Goal: Submit feedback/report problem: Provide input to the site owners about the experience or issues

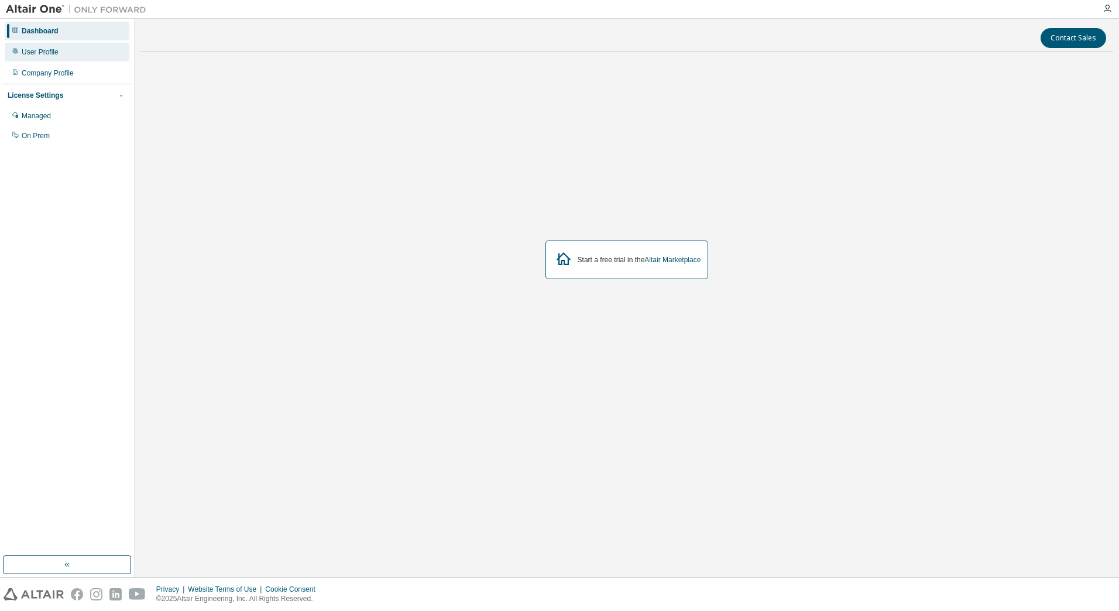
click at [50, 54] on div "User Profile" at bounding box center [40, 51] width 37 height 9
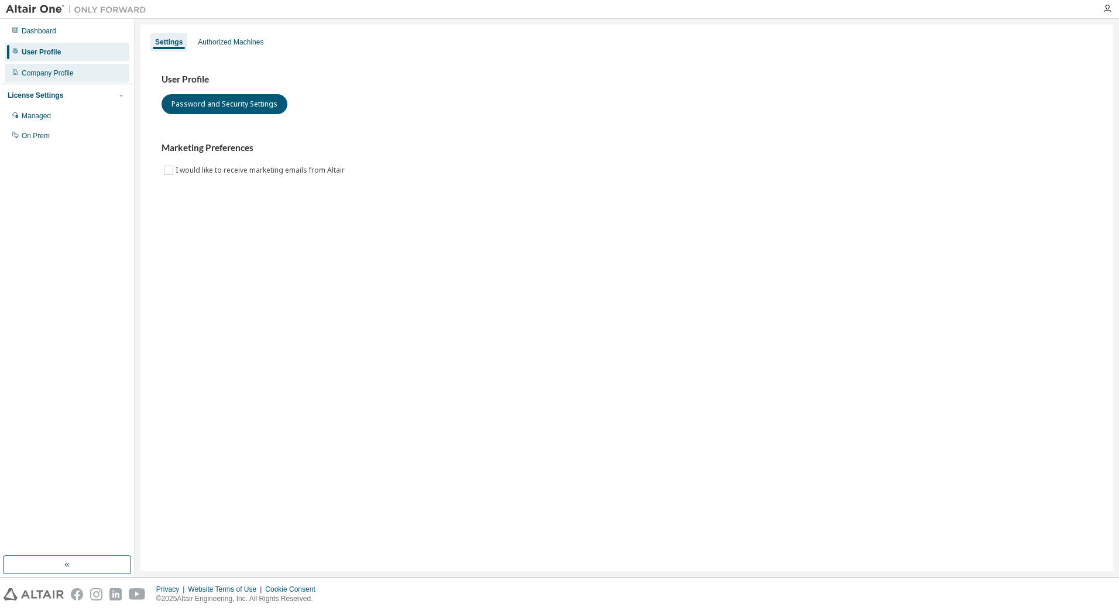
click at [51, 71] on div "Company Profile" at bounding box center [48, 72] width 52 height 9
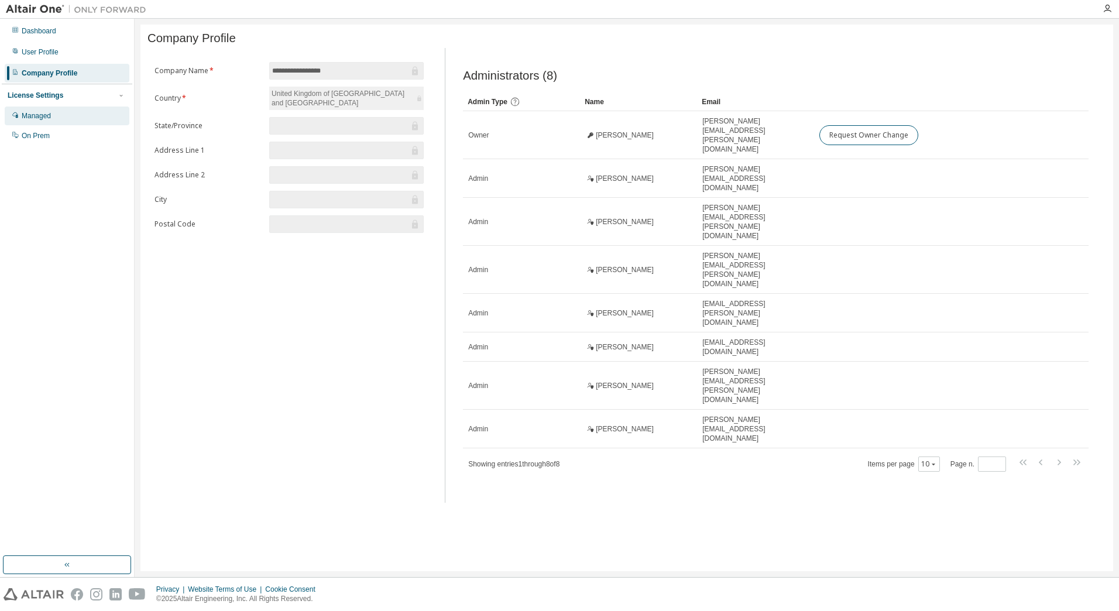
click at [47, 120] on div "Managed" at bounding box center [36, 115] width 29 height 9
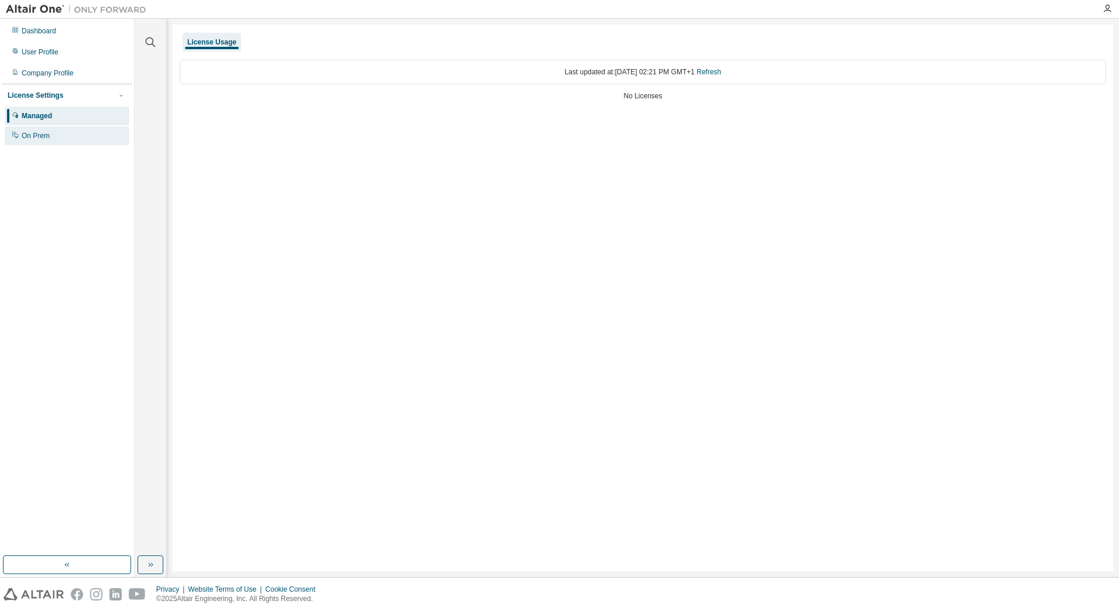
click at [45, 132] on div "On Prem" at bounding box center [36, 135] width 28 height 9
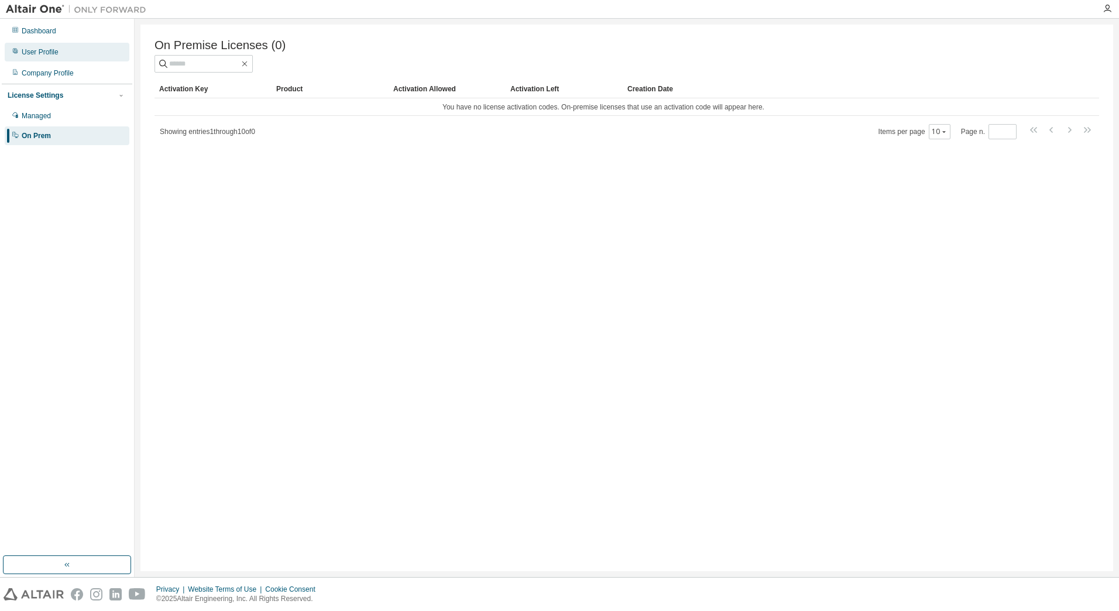
click at [56, 59] on div "User Profile" at bounding box center [67, 52] width 125 height 19
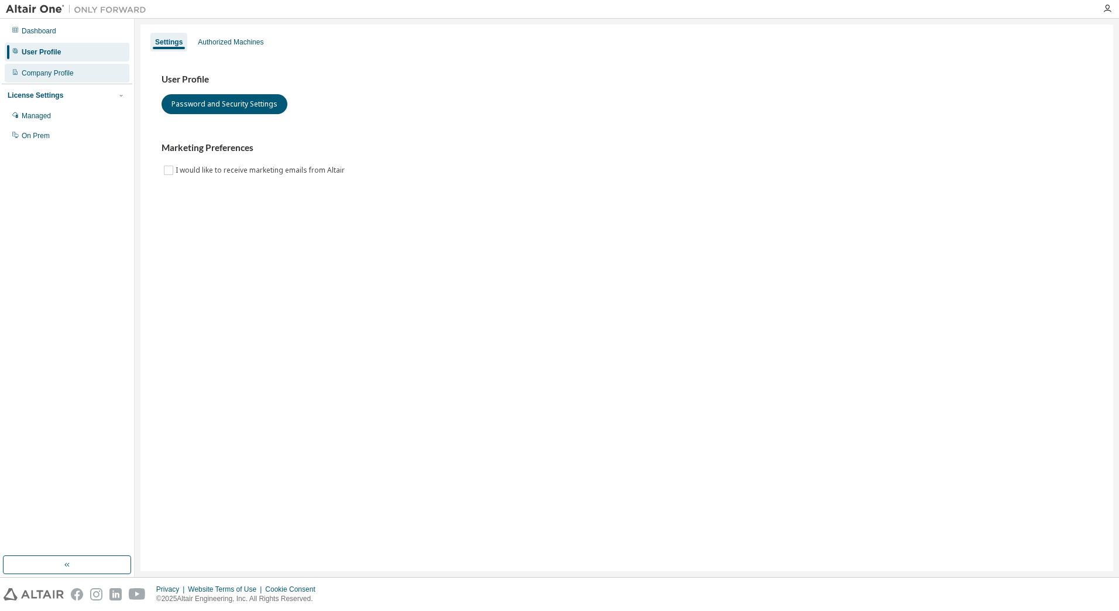
click at [56, 73] on div "Company Profile" at bounding box center [48, 72] width 52 height 9
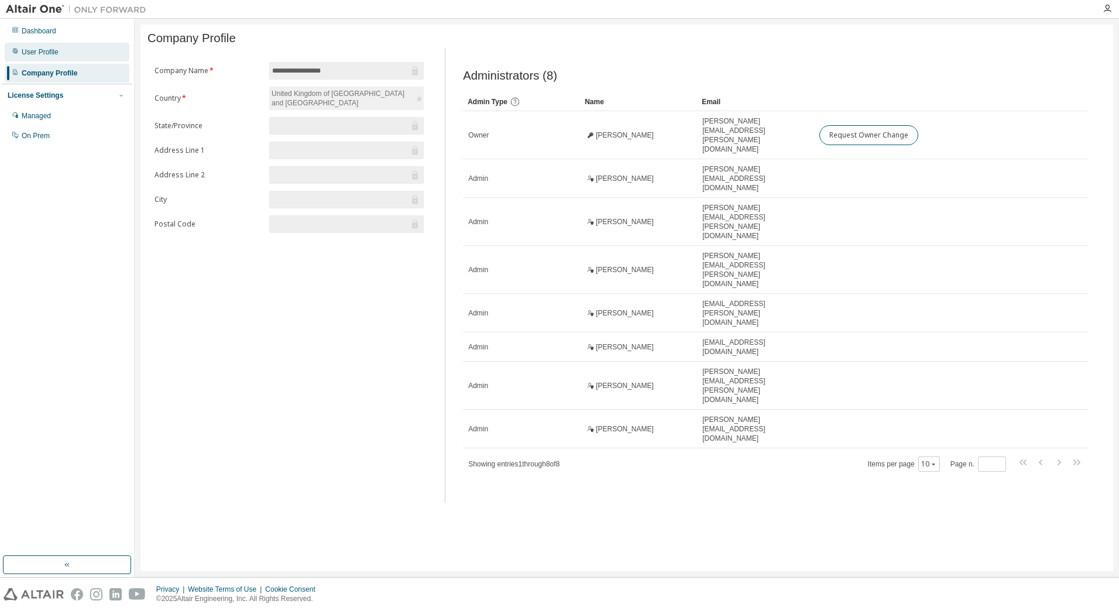
click at [35, 46] on div "User Profile" at bounding box center [67, 52] width 125 height 19
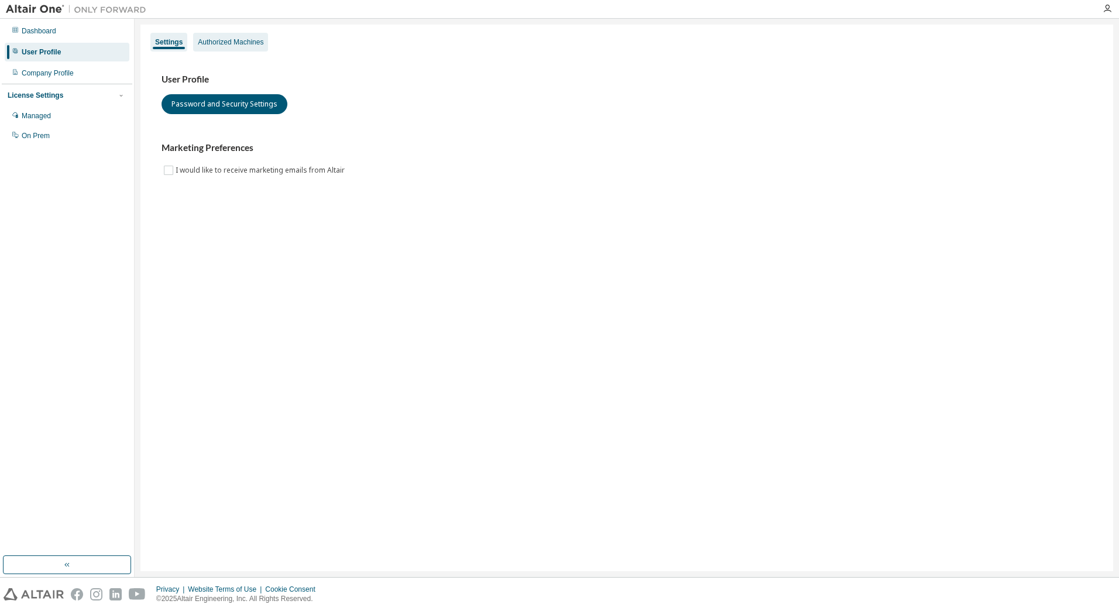
click at [220, 42] on div "Authorized Machines" at bounding box center [231, 41] width 66 height 9
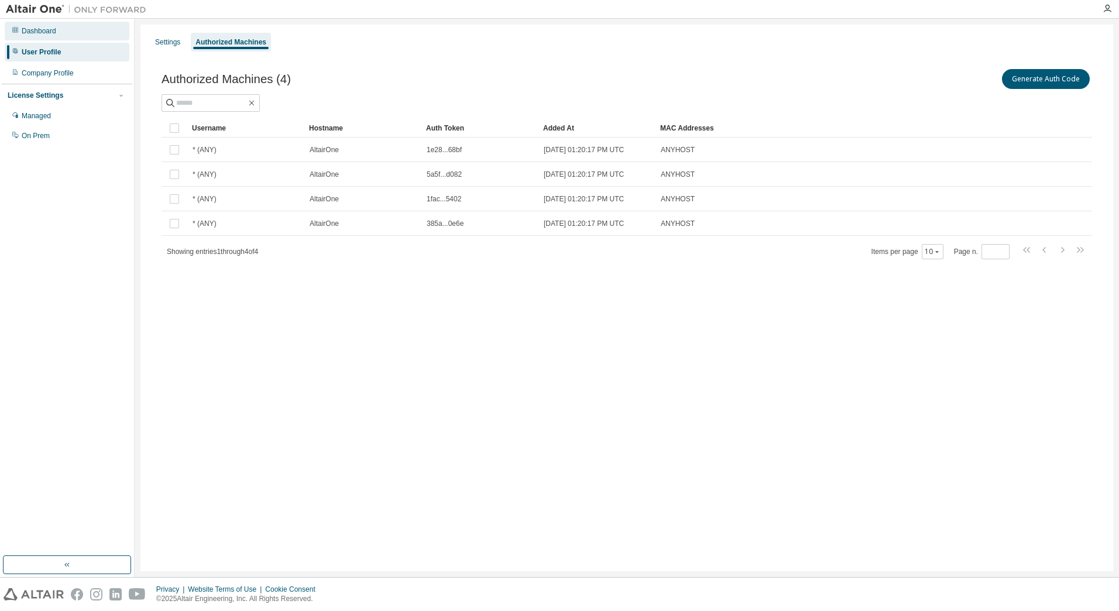
click at [43, 35] on div "Dashboard" at bounding box center [39, 30] width 35 height 9
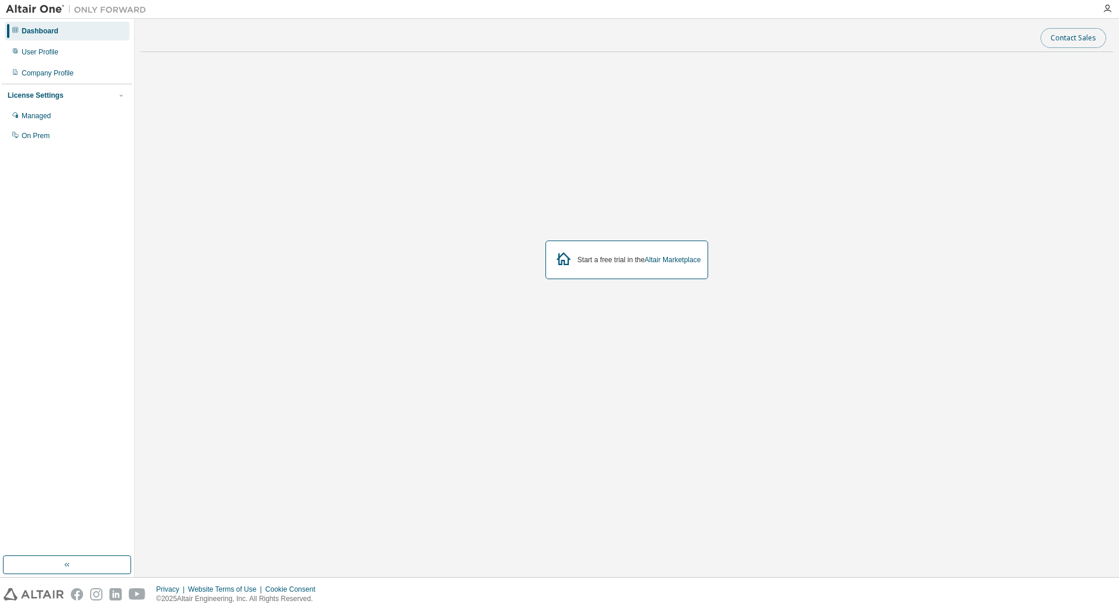
click at [1085, 40] on button "Contact Sales" at bounding box center [1073, 38] width 66 height 20
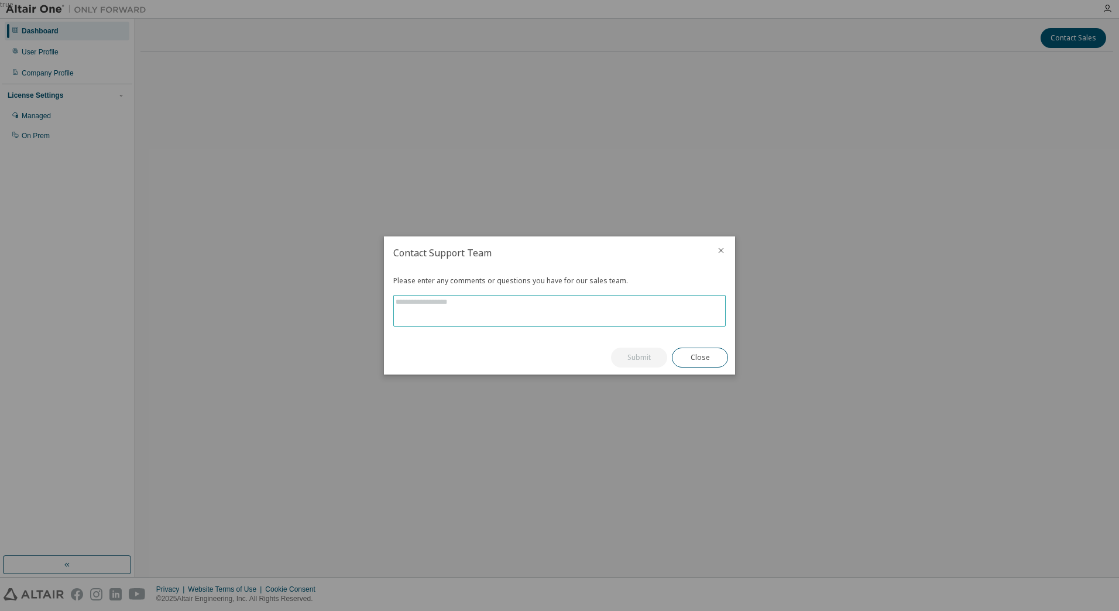
click at [619, 303] on textarea at bounding box center [559, 310] width 331 height 30
click at [722, 251] on icon "close" at bounding box center [720, 250] width 9 height 9
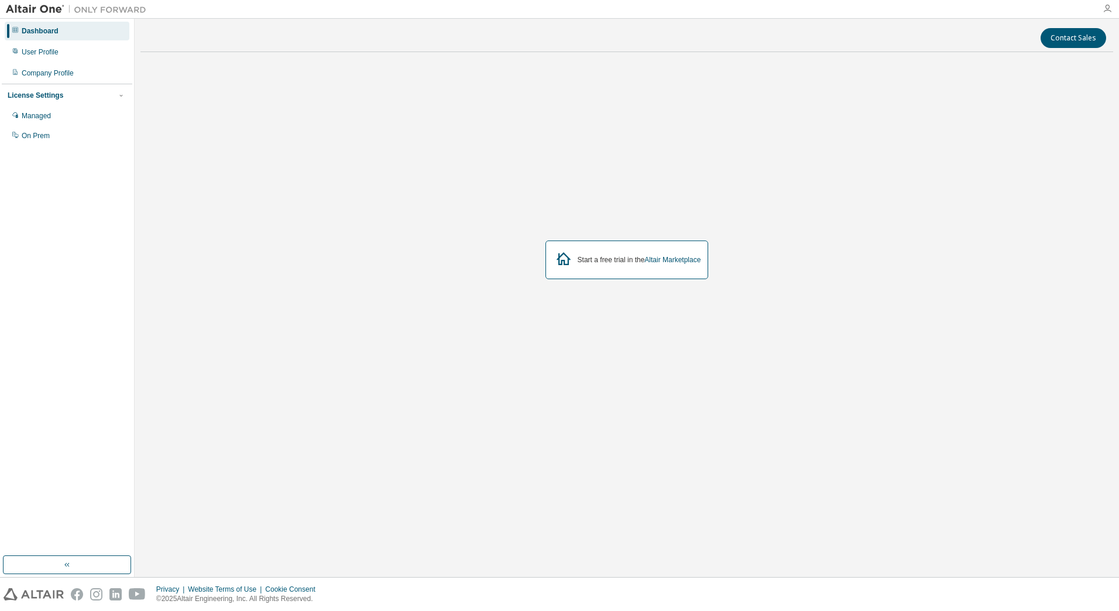
click at [1110, 9] on icon "button" at bounding box center [1106, 8] width 9 height 9
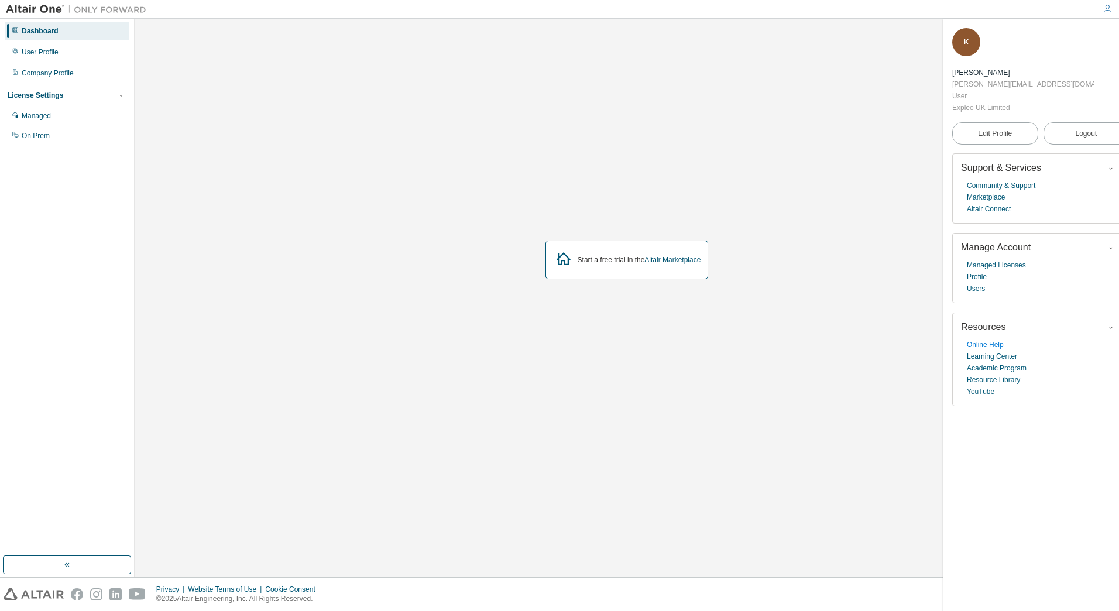
click at [992, 339] on link "Online Help" at bounding box center [985, 345] width 37 height 12
